Goal: Task Accomplishment & Management: Use online tool/utility

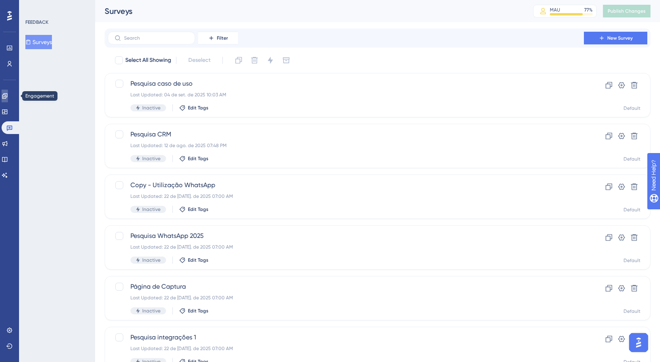
click at [8, 90] on link at bounding box center [5, 96] width 6 height 13
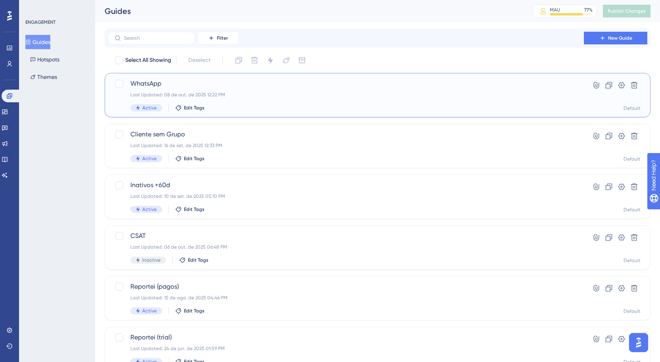
click at [193, 90] on div "WhatsApp Last Updated: 08 de out. de 2025 12:22 PM Active Edit Tags" at bounding box center [345, 95] width 431 height 33
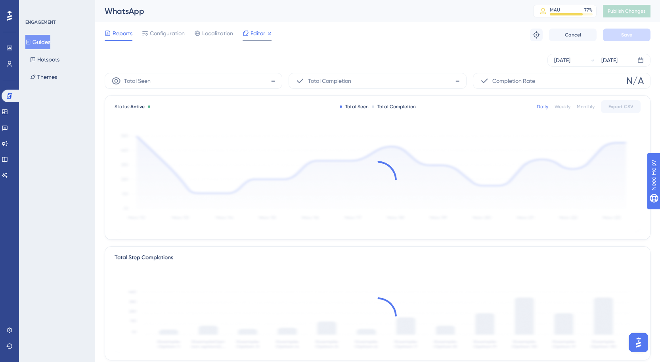
click at [263, 36] on span "Editor" at bounding box center [258, 34] width 15 height 10
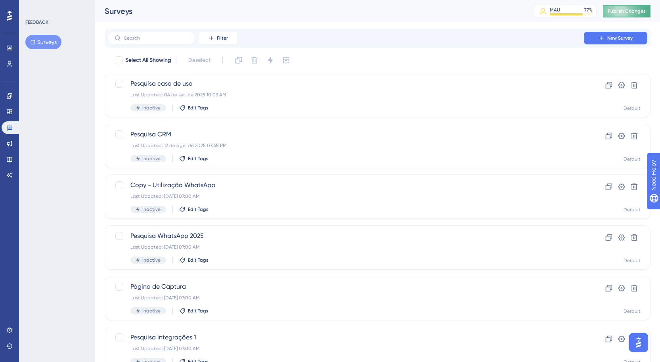
click at [623, 6] on button "Publish Changes" at bounding box center [627, 11] width 48 height 13
click at [4, 93] on link at bounding box center [10, 96] width 16 height 13
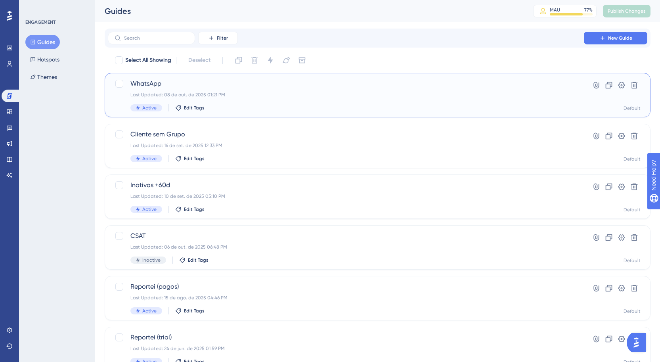
click at [259, 86] on span "WhatsApp" at bounding box center [345, 84] width 431 height 10
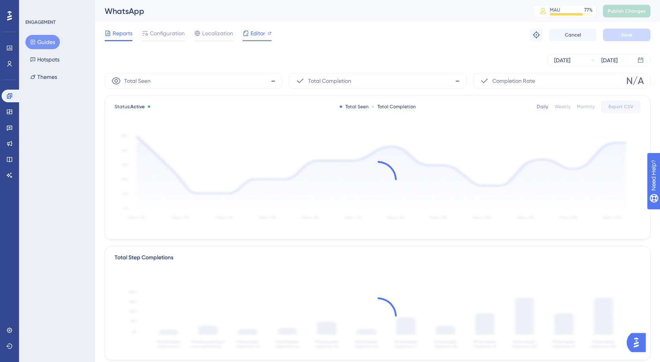
click at [252, 34] on span "Editor" at bounding box center [258, 34] width 15 height 10
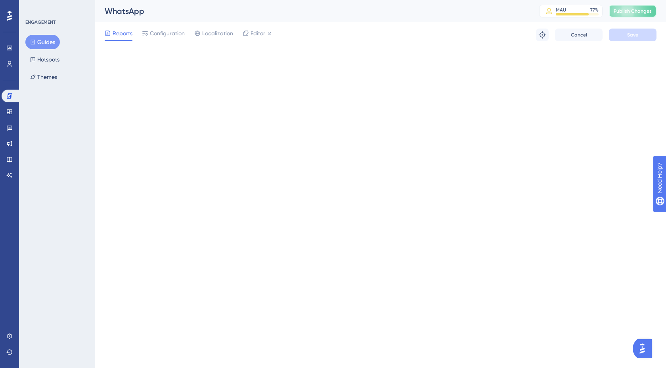
click at [645, 12] on span "Publish Changes" at bounding box center [633, 11] width 38 height 6
